Goal: Task Accomplishment & Management: Complete application form

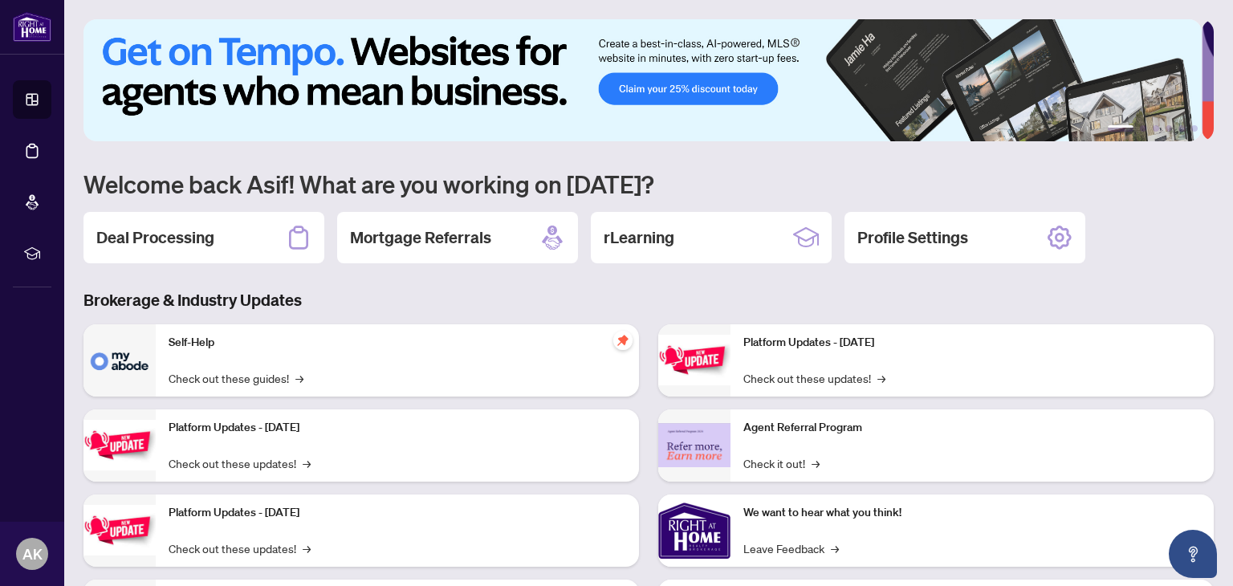
click at [174, 244] on h2 "Deal Processing" at bounding box center [155, 237] width 118 height 22
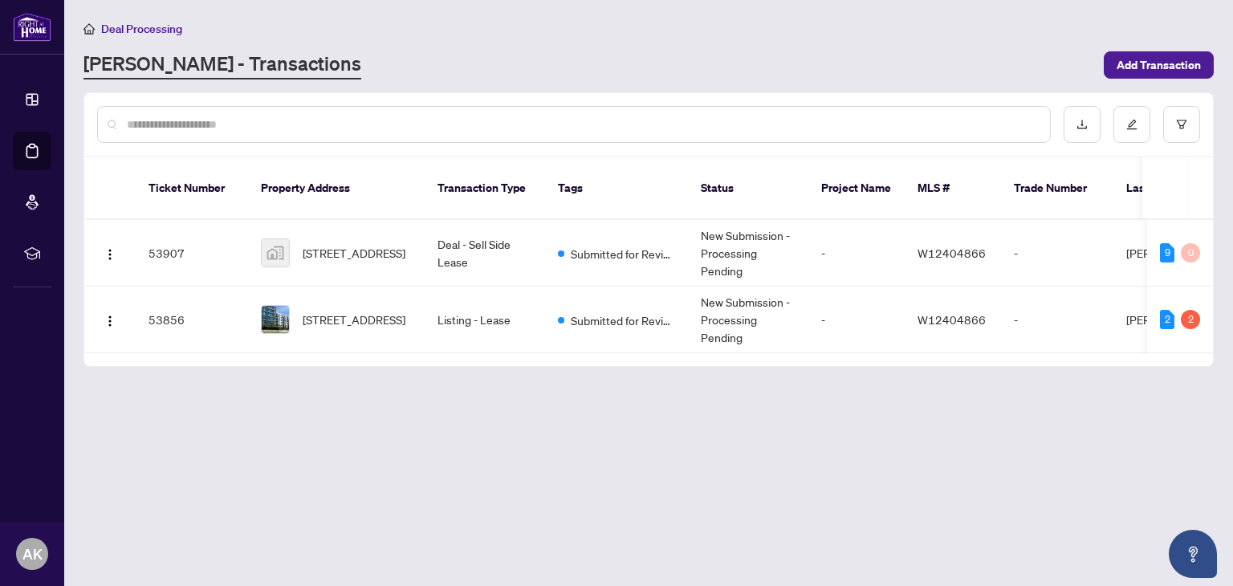
click at [1149, 67] on span "Add Transaction" at bounding box center [1159, 65] width 84 height 26
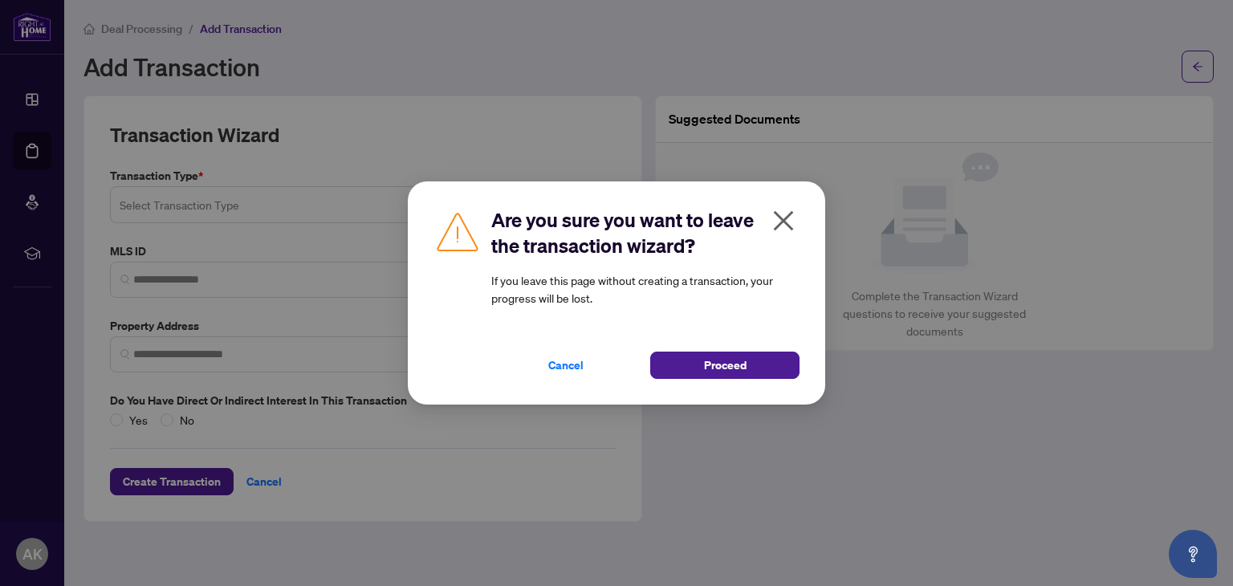
click at [700, 376] on button "Proceed" at bounding box center [724, 365] width 149 height 27
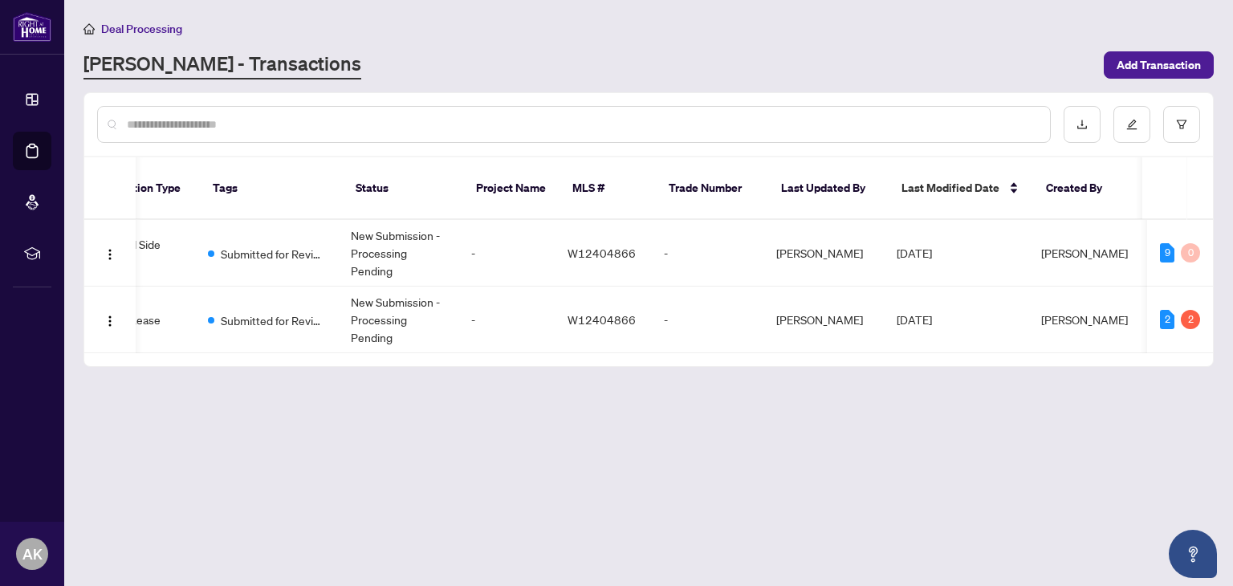
scroll to position [0, 350]
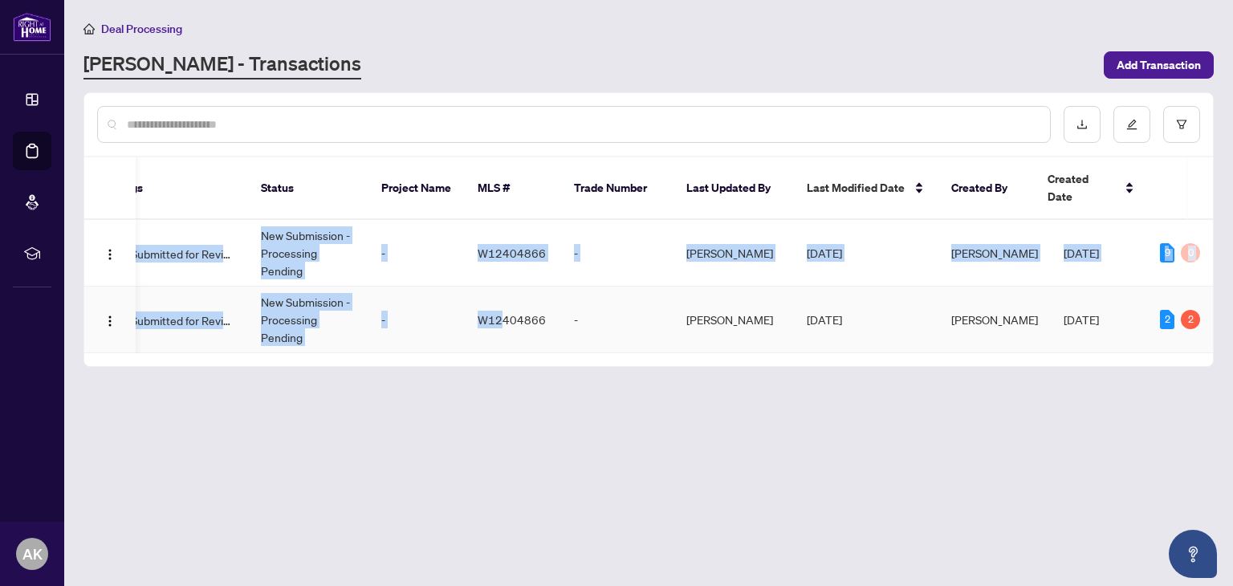
drag, startPoint x: 643, startPoint y: 338, endPoint x: 503, endPoint y: 318, distance: 141.9
click at [503, 318] on div "Ticket Number Property Address Transaction Type Tags Status Project Name MLS # …" at bounding box center [648, 261] width 1129 height 209
click at [503, 318] on td "W12404866" at bounding box center [513, 320] width 96 height 67
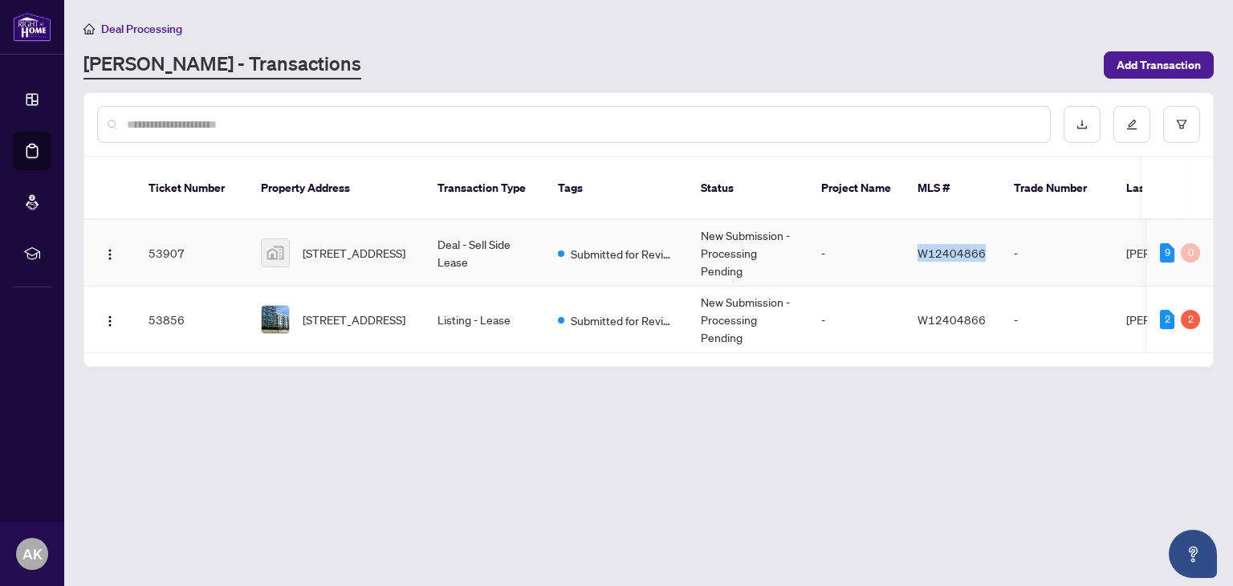
drag, startPoint x: 987, startPoint y: 238, endPoint x: 915, endPoint y: 230, distance: 72.0
click at [915, 230] on td "W12404866" at bounding box center [953, 253] width 96 height 67
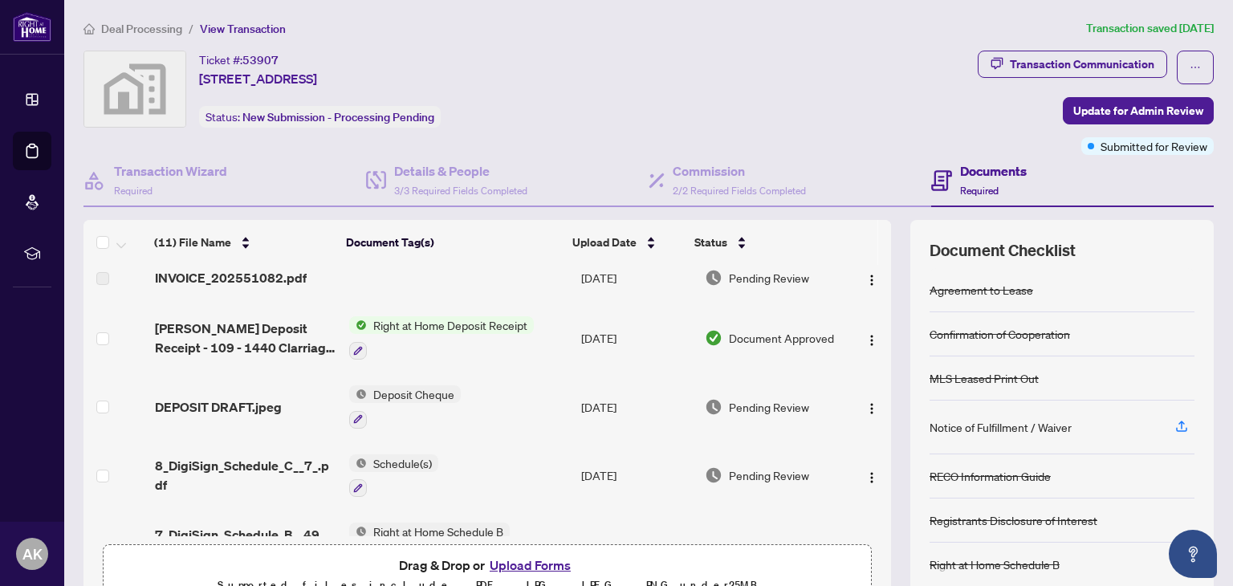
click at [1029, 67] on div "Transaction Communication" at bounding box center [1082, 64] width 145 height 26
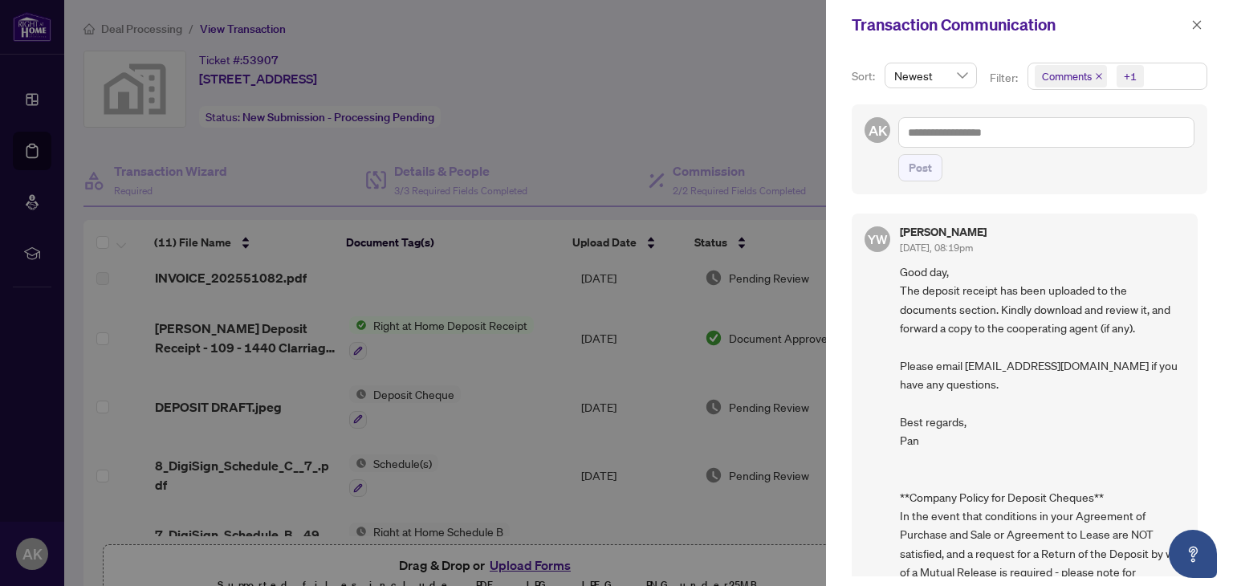
click at [1195, 25] on icon "close" at bounding box center [1197, 24] width 11 height 11
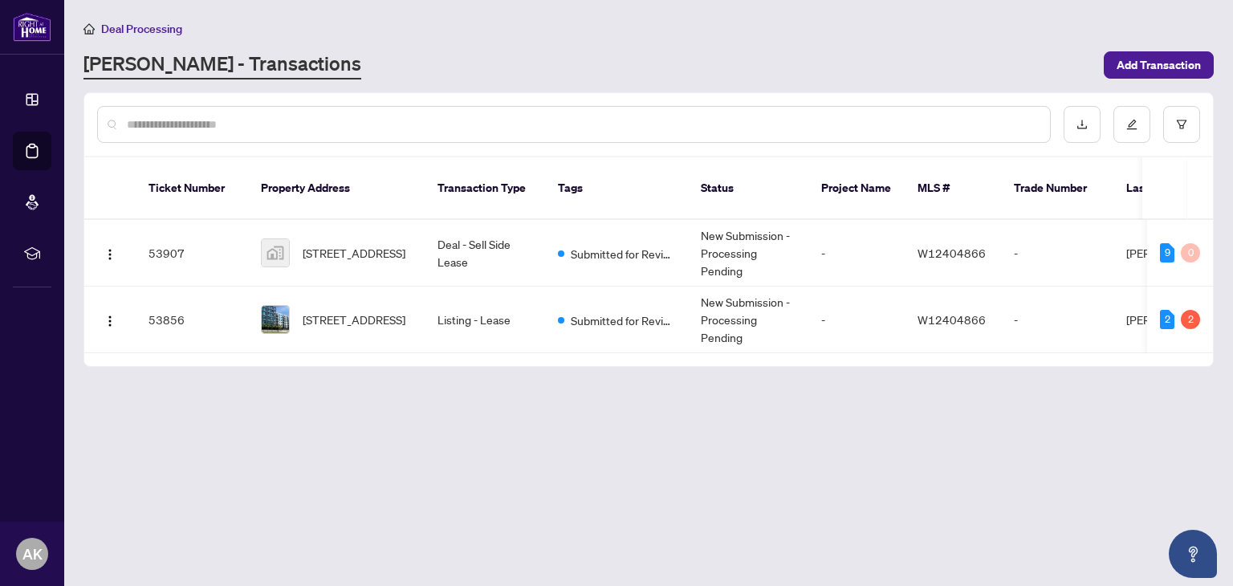
click at [1164, 62] on span "Add Transaction" at bounding box center [1159, 65] width 84 height 26
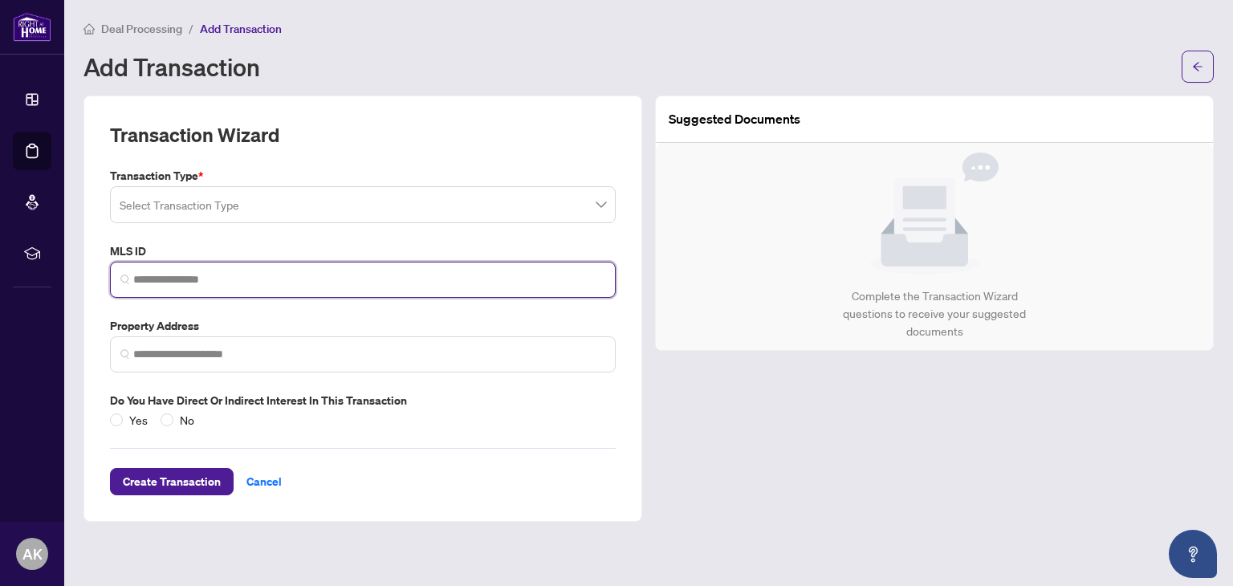
click at [202, 279] on input "search" at bounding box center [369, 279] width 472 height 17
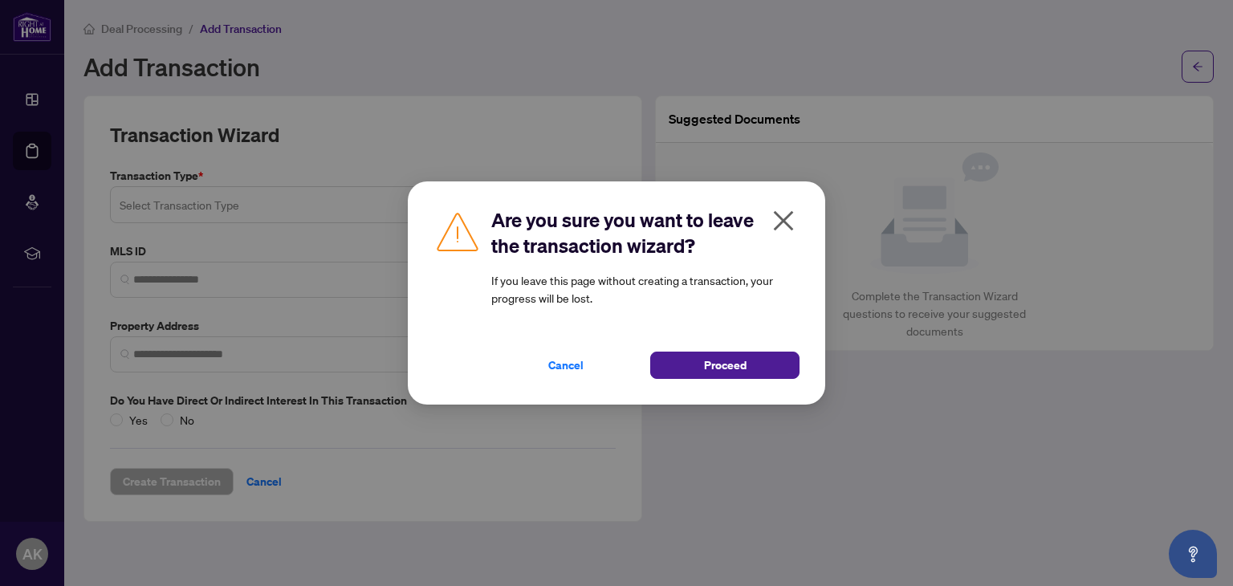
click at [712, 370] on span "Proceed" at bounding box center [725, 365] width 43 height 26
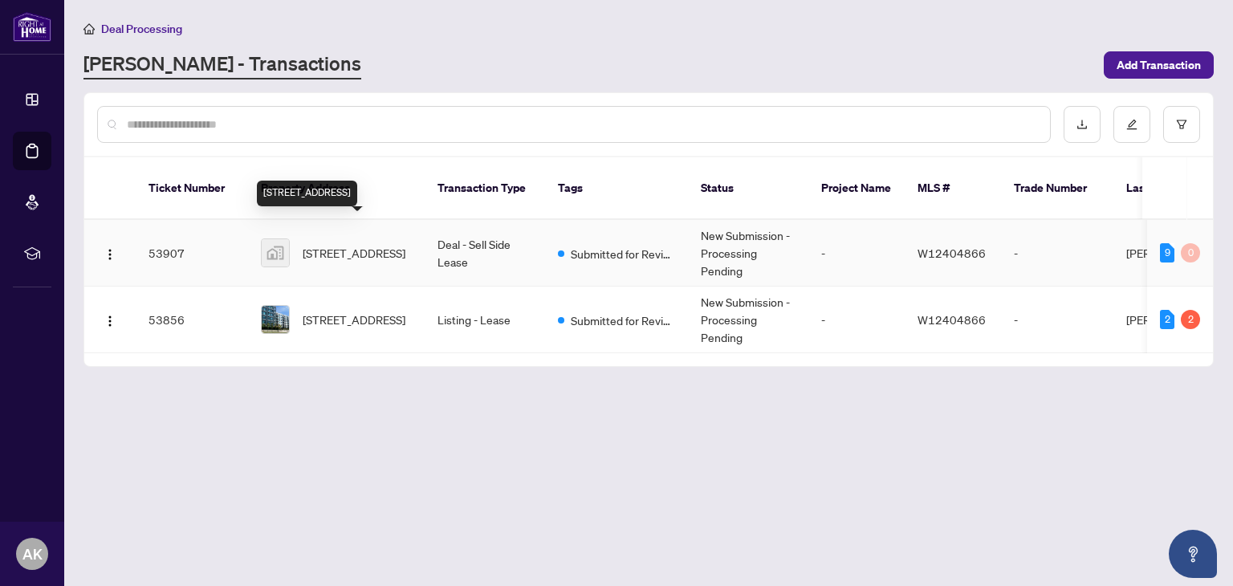
click at [304, 244] on span "[STREET_ADDRESS]" at bounding box center [354, 253] width 103 height 18
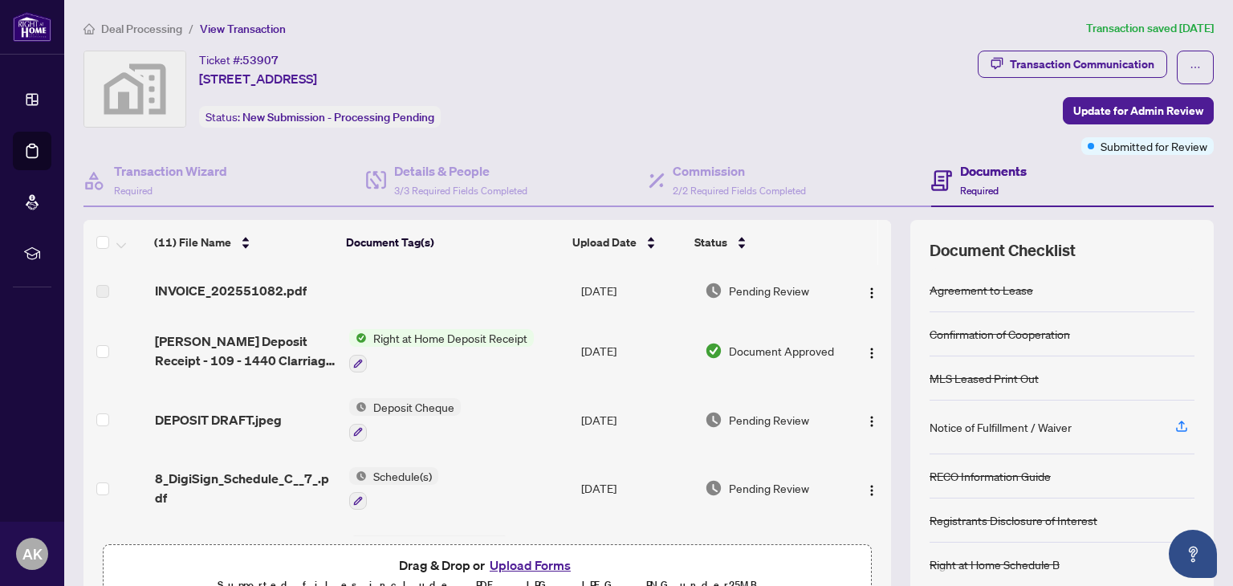
scroll to position [84, 0]
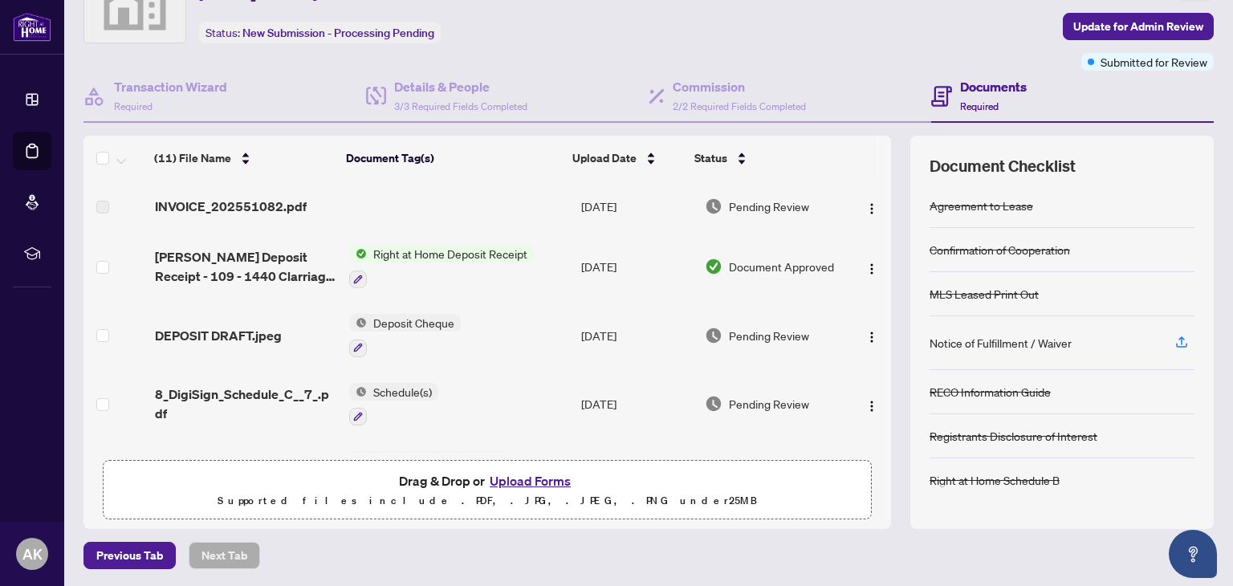
click at [511, 483] on button "Upload Forms" at bounding box center [530, 481] width 91 height 21
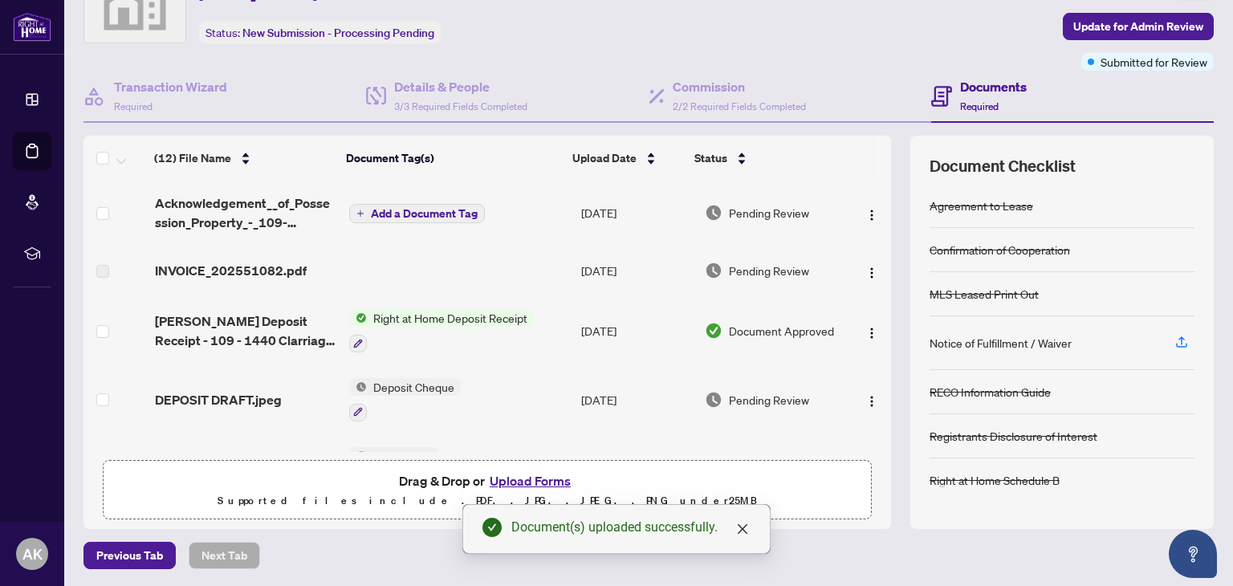
click at [878, 157] on th at bounding box center [884, 158] width 13 height 45
